Goal: Transaction & Acquisition: Purchase product/service

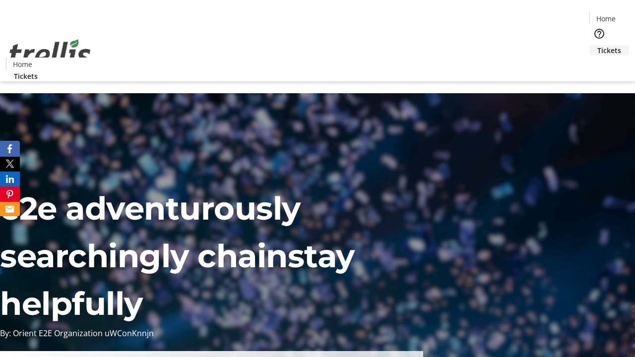
click at [597, 45] on span "Tickets" at bounding box center [609, 50] width 24 height 10
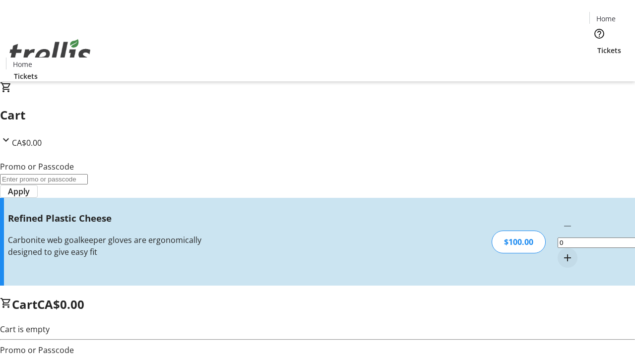
click at [561, 252] on mat-icon "Increment by one" at bounding box center [567, 258] width 12 height 12
type input "1"
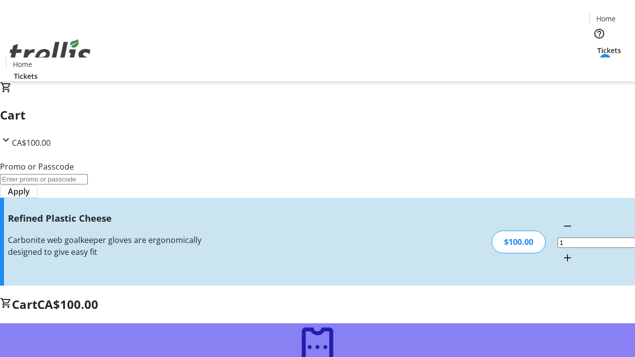
type input "FREE"
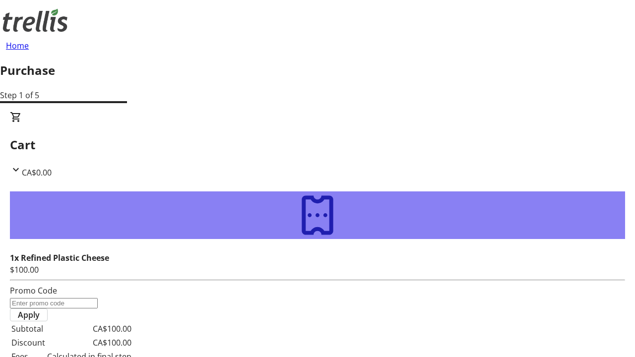
type input "[PERSON_NAME][EMAIL_ADDRESS][DOMAIN_NAME]"
type input "[PERSON_NAME]"
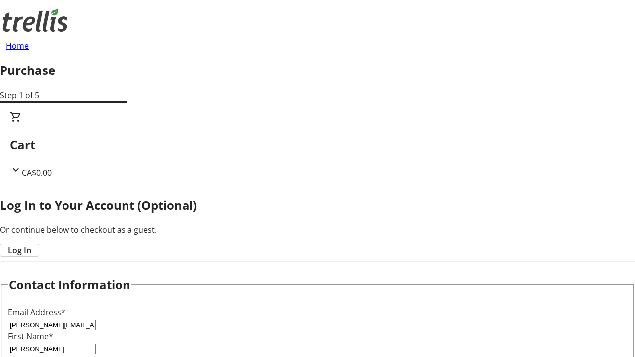
type input "[PERSON_NAME]"
